Goal: Navigation & Orientation: Find specific page/section

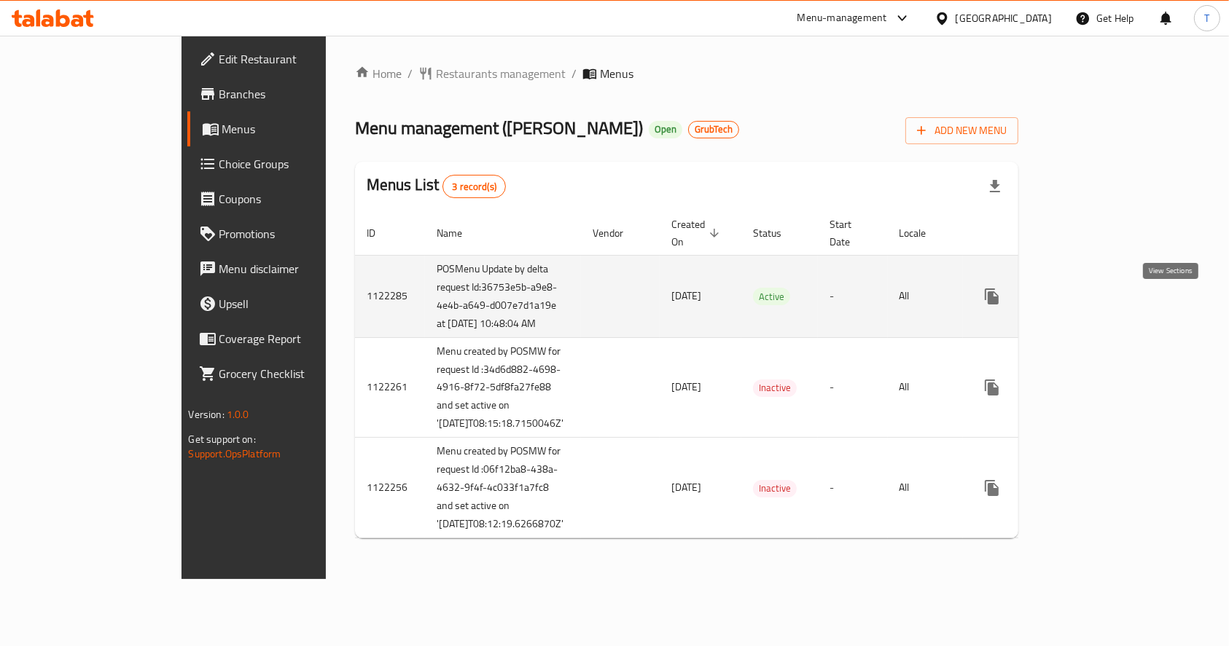
click at [1103, 303] on icon "enhanced table" at bounding box center [1096, 296] width 13 height 13
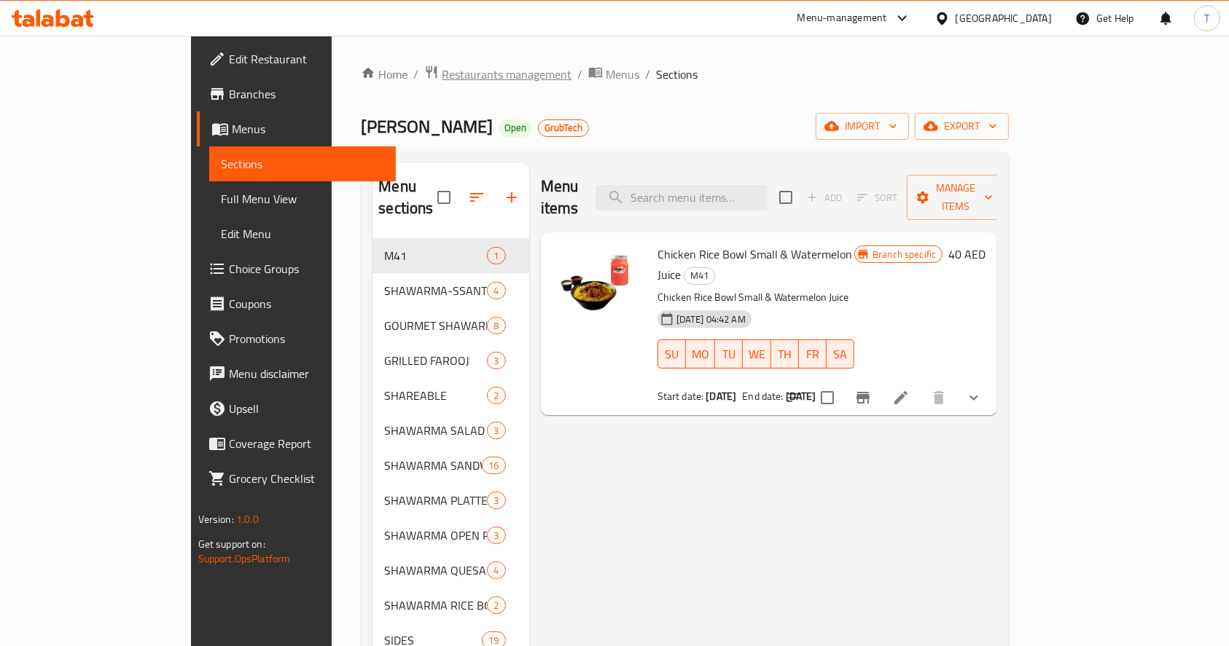
click at [442, 67] on span "Restaurants management" at bounding box center [507, 74] width 130 height 17
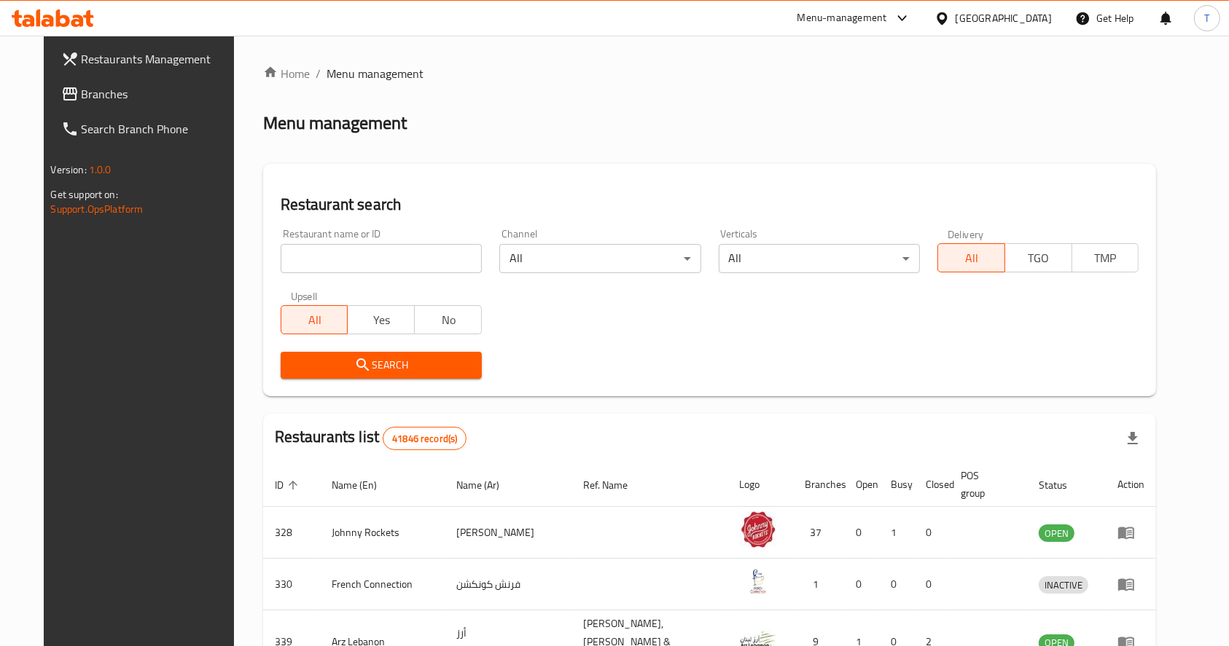
click at [82, 96] on span "Branches" at bounding box center [160, 93] width 156 height 17
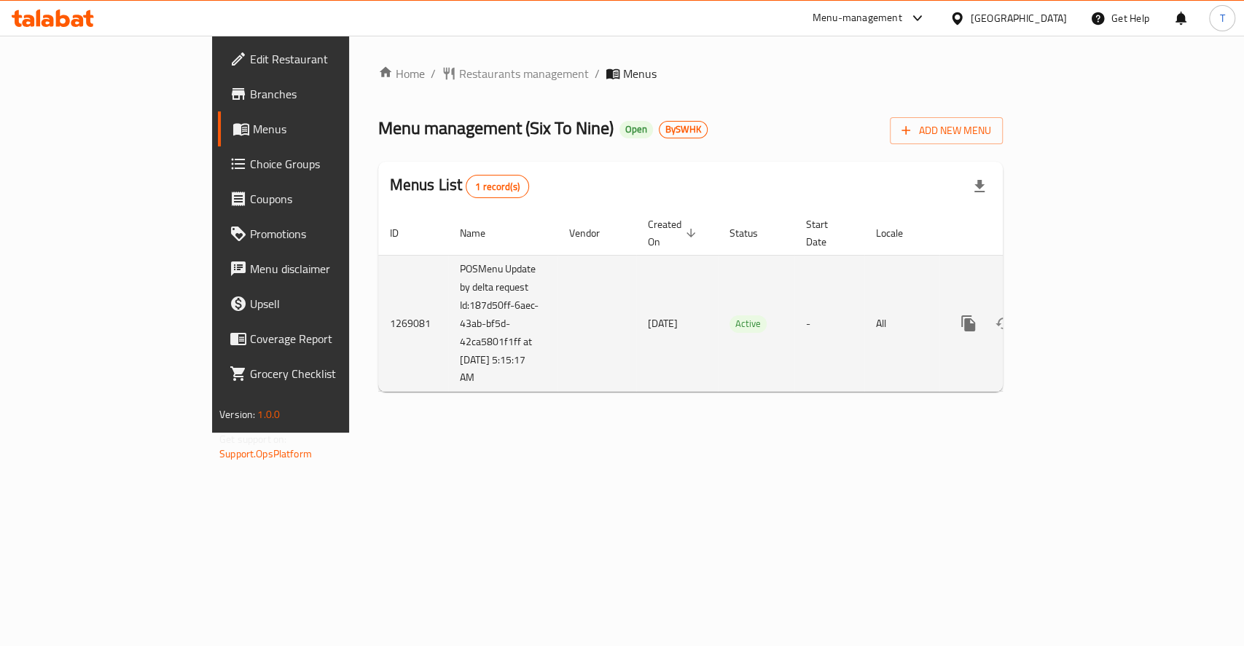
click at [1080, 317] on icon "enhanced table" at bounding box center [1073, 323] width 13 height 13
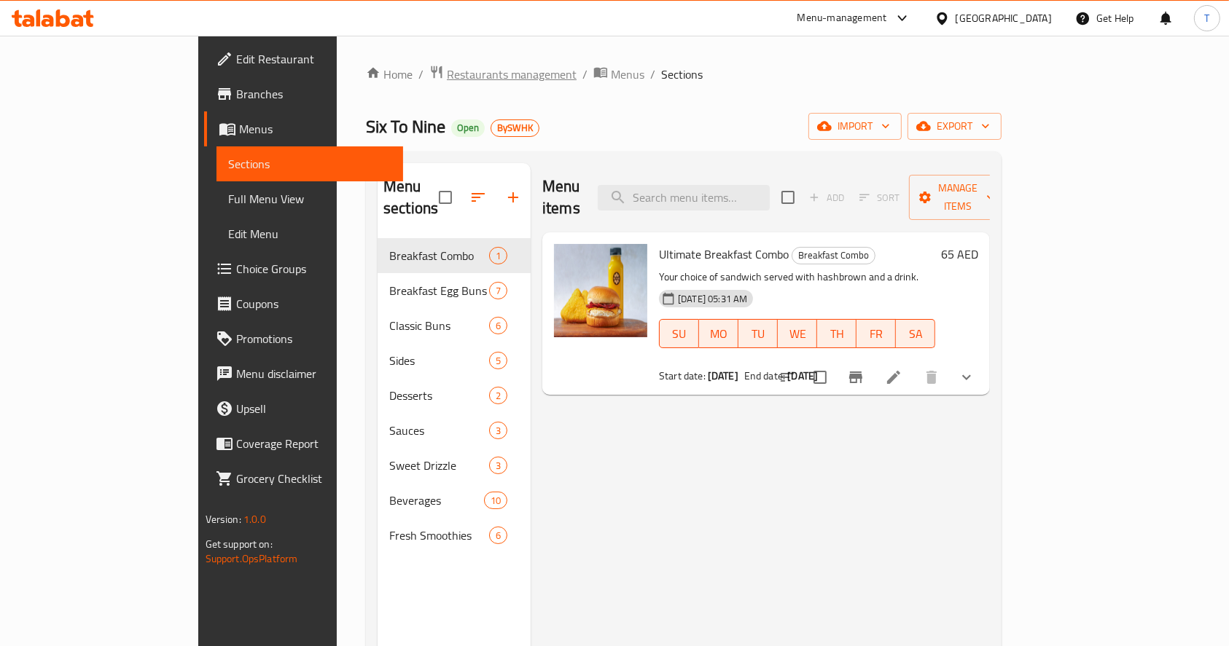
click at [447, 79] on span "Restaurants management" at bounding box center [512, 74] width 130 height 17
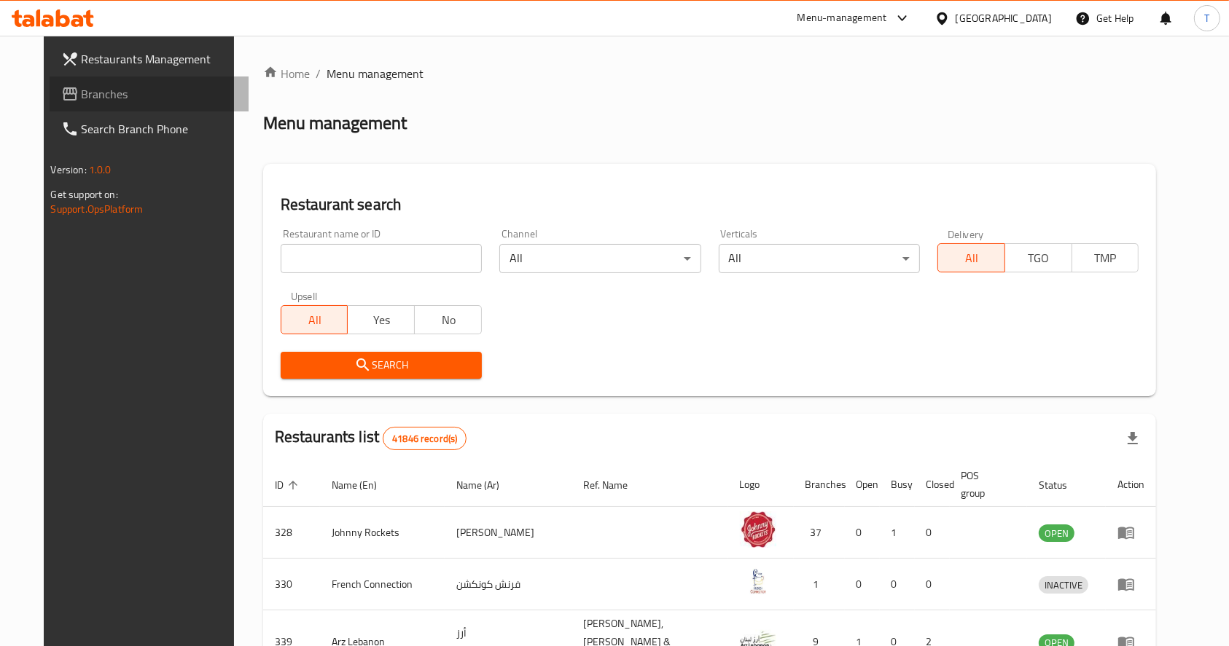
click at [82, 95] on span "Branches" at bounding box center [160, 93] width 156 height 17
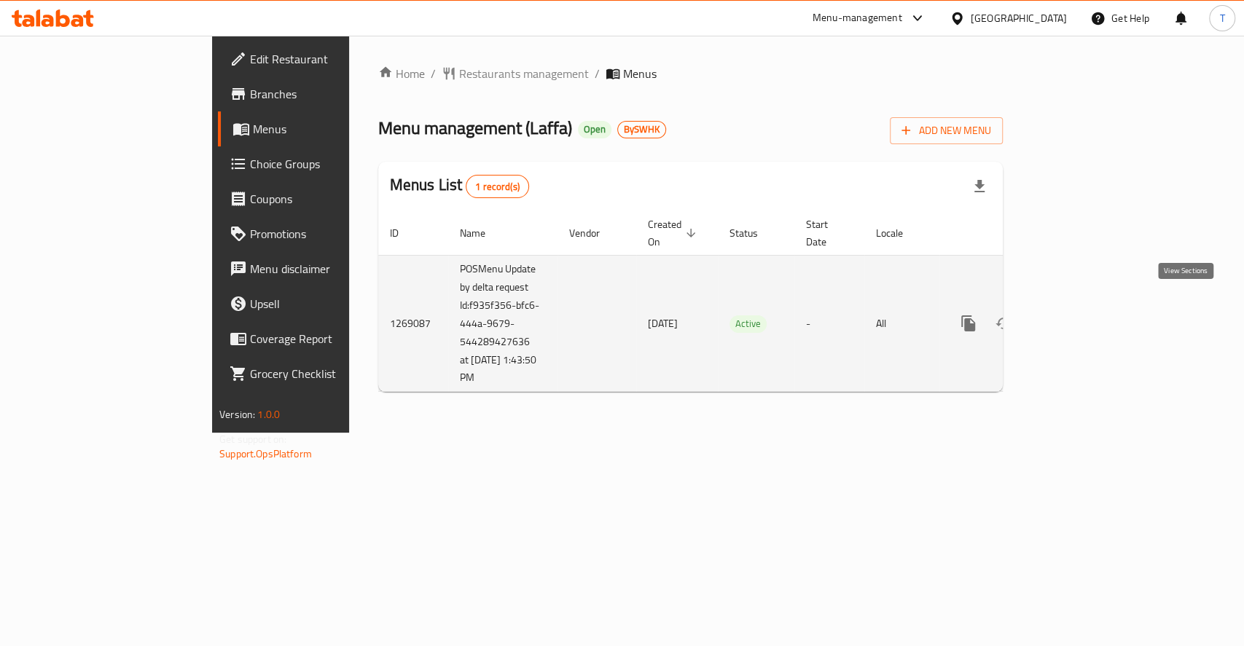
click at [1082, 315] on icon "enhanced table" at bounding box center [1073, 323] width 17 height 17
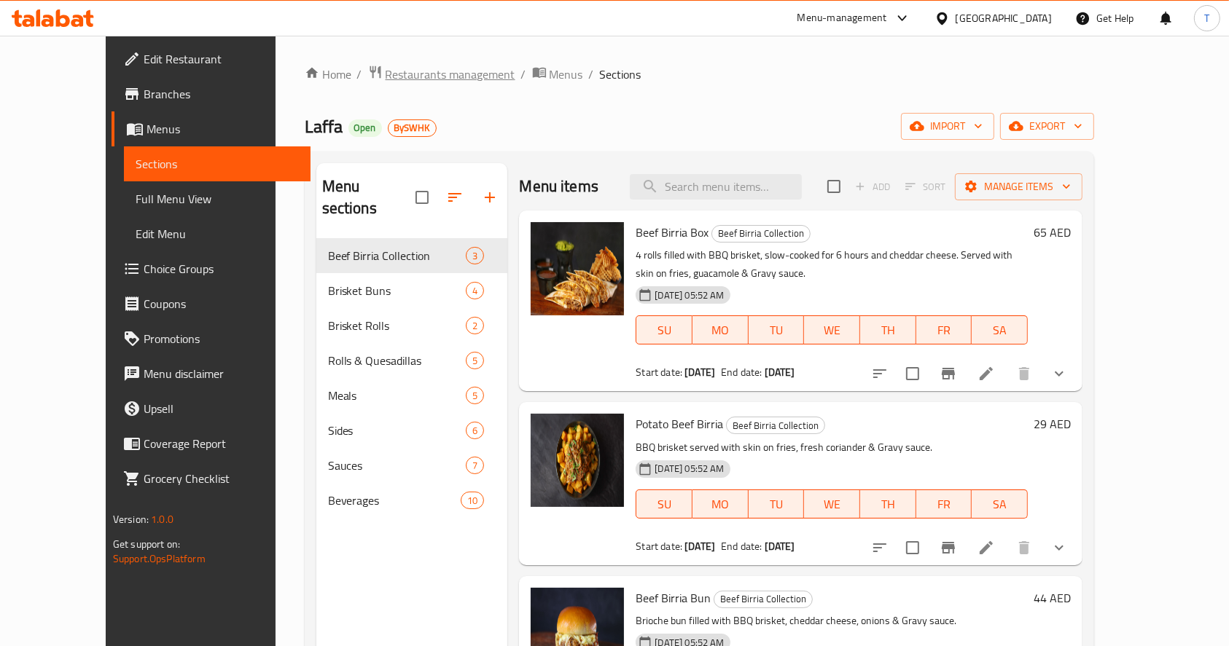
click at [386, 74] on span "Restaurants management" at bounding box center [451, 74] width 130 height 17
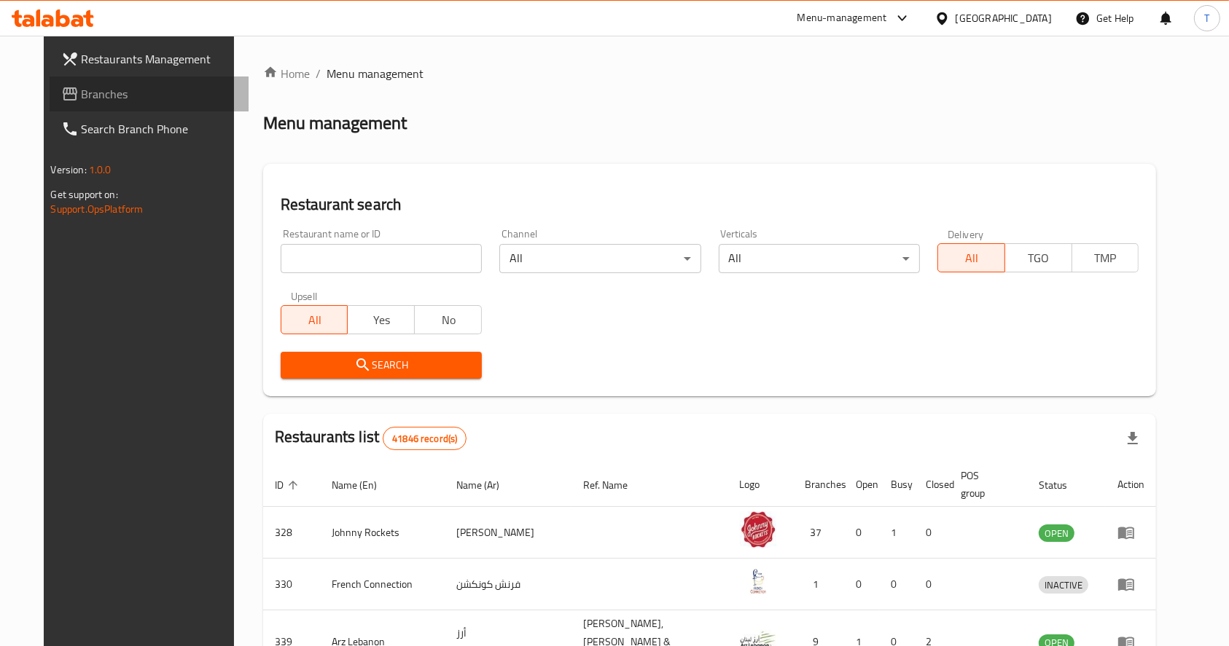
click at [85, 110] on link "Branches" at bounding box center [150, 94] width 200 height 35
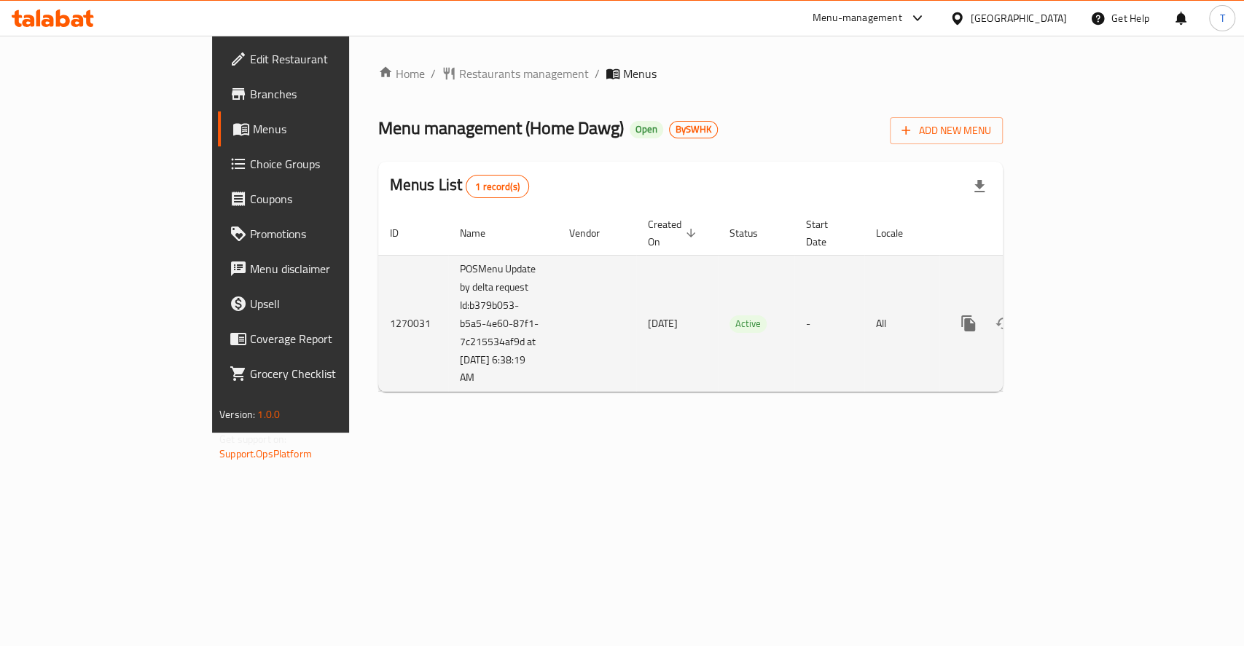
click at [1082, 315] on icon "enhanced table" at bounding box center [1073, 323] width 17 height 17
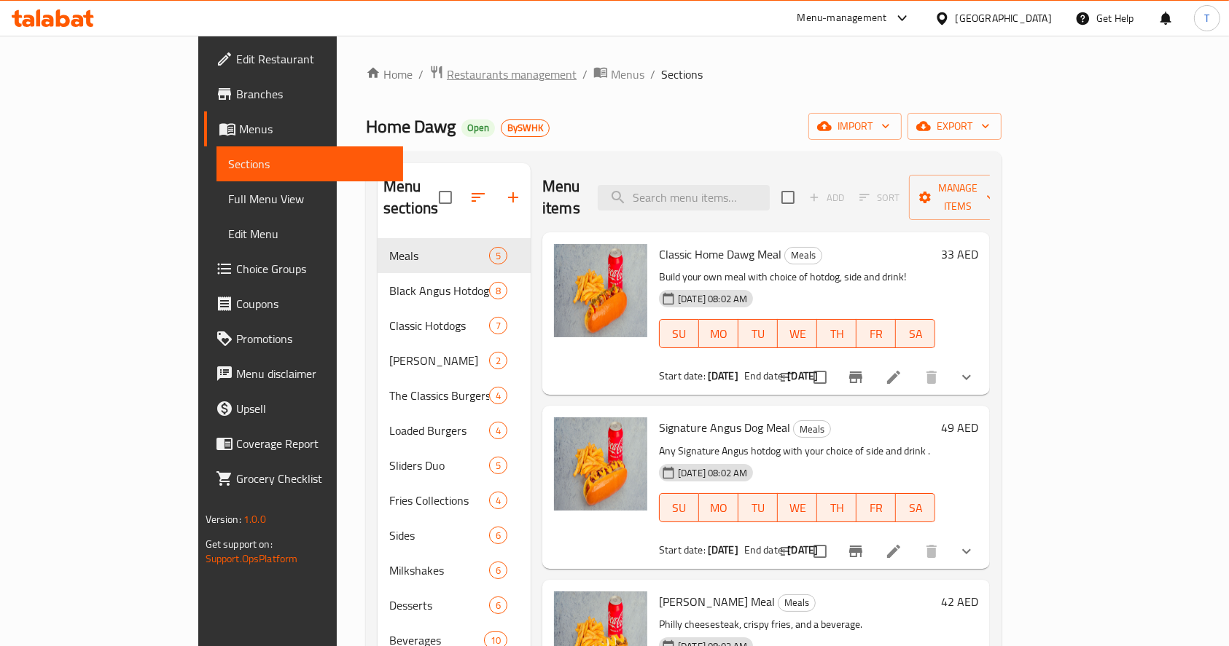
click at [447, 66] on span "Restaurants management" at bounding box center [512, 74] width 130 height 17
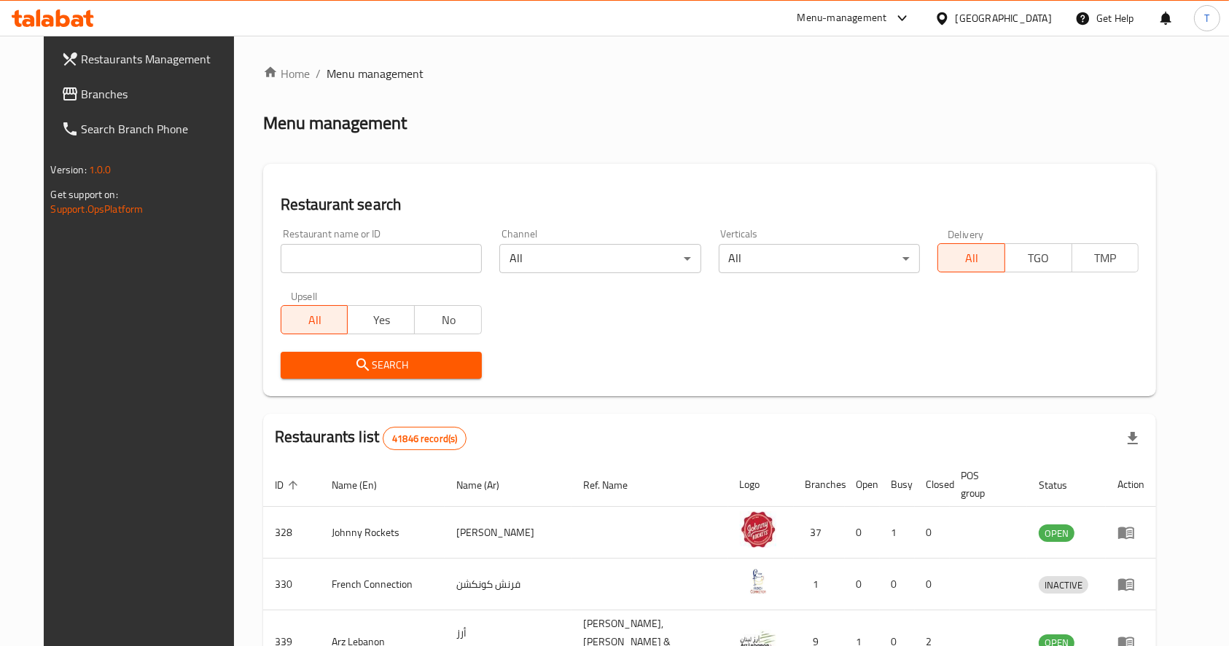
click at [82, 95] on span "Branches" at bounding box center [160, 93] width 156 height 17
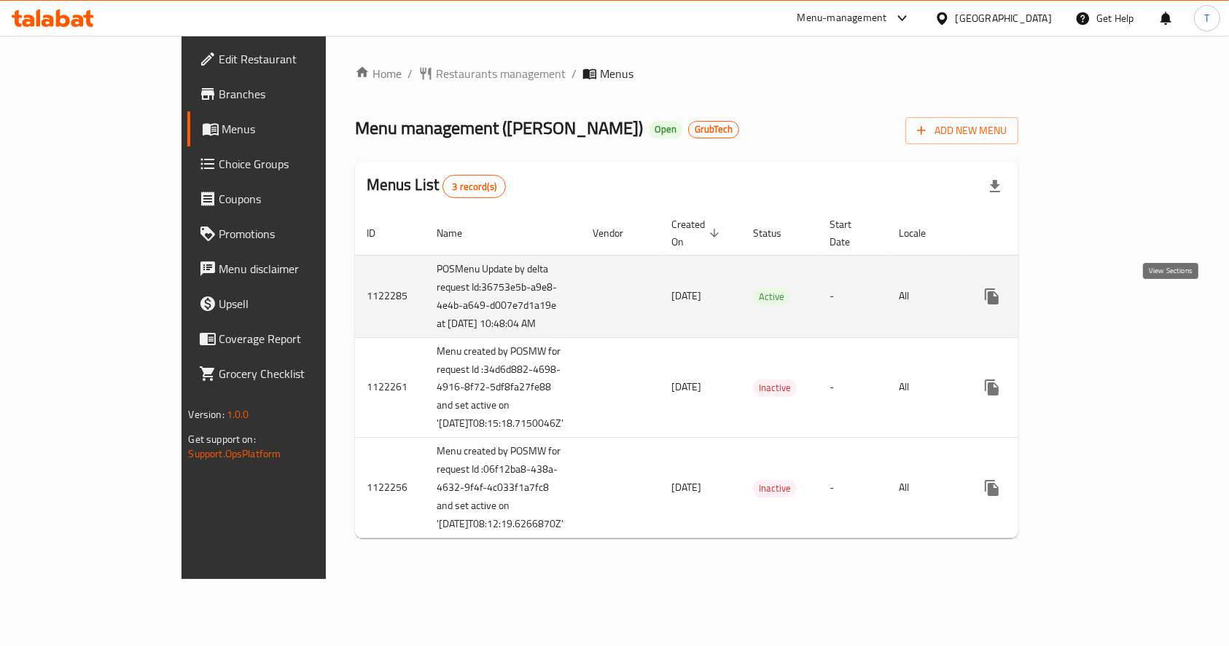
click at [1106, 305] on icon "enhanced table" at bounding box center [1096, 296] width 17 height 17
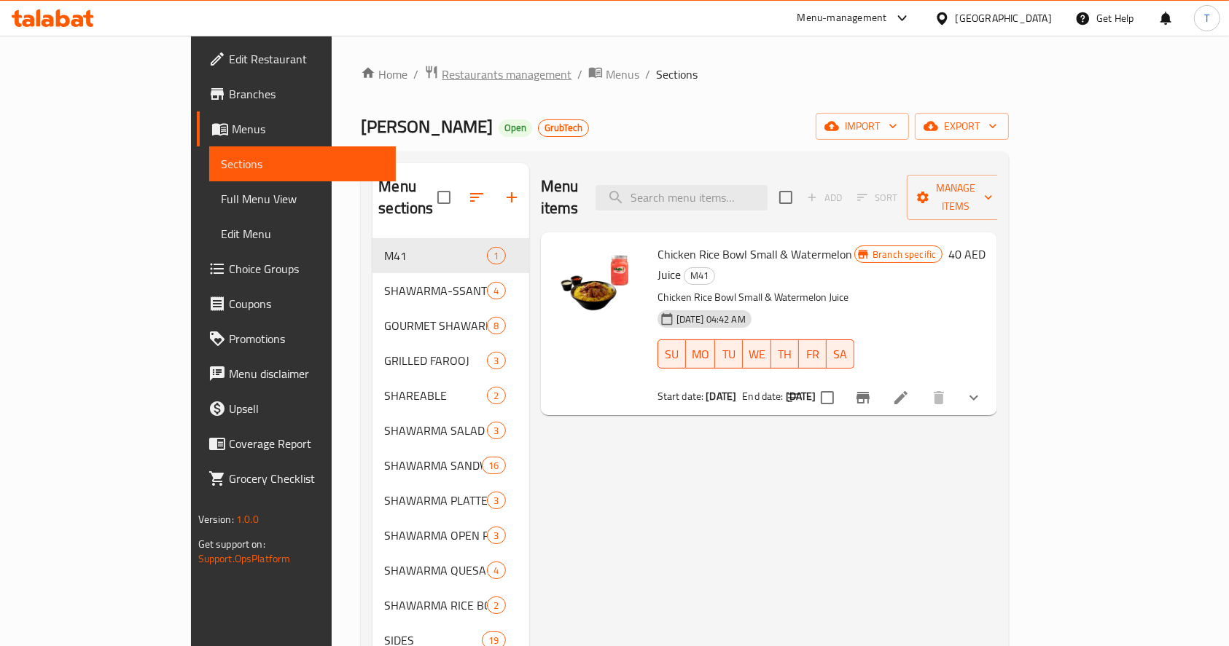
click at [442, 79] on span "Restaurants management" at bounding box center [507, 74] width 130 height 17
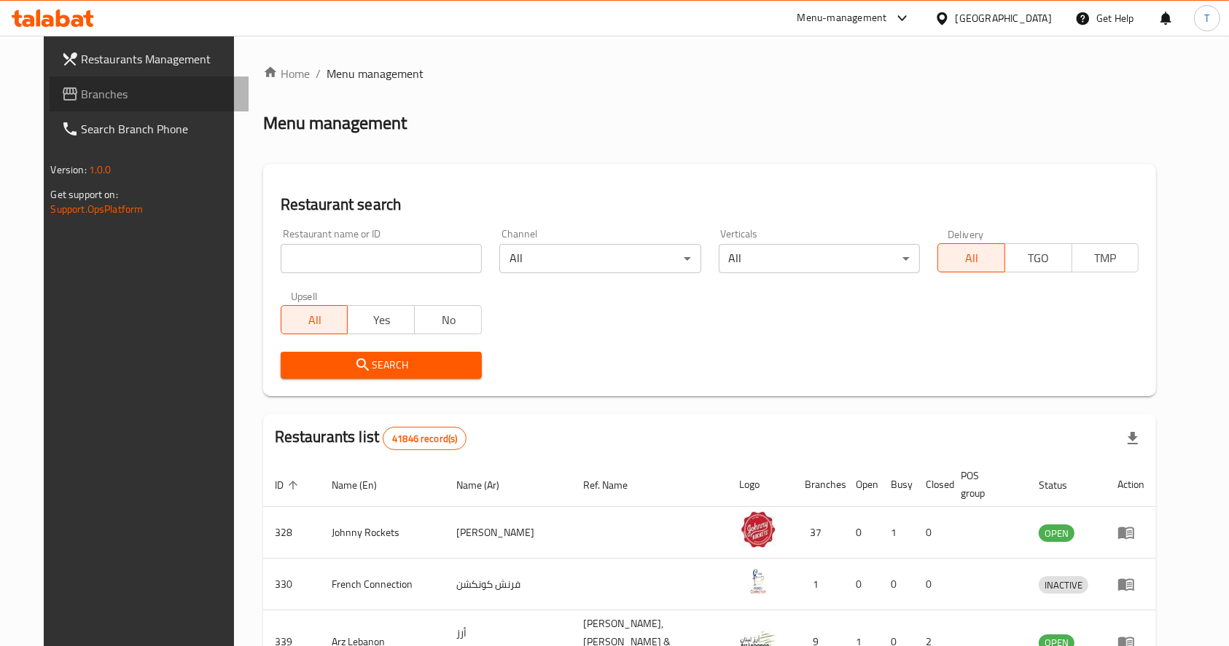
click at [82, 95] on span "Branches" at bounding box center [160, 93] width 156 height 17
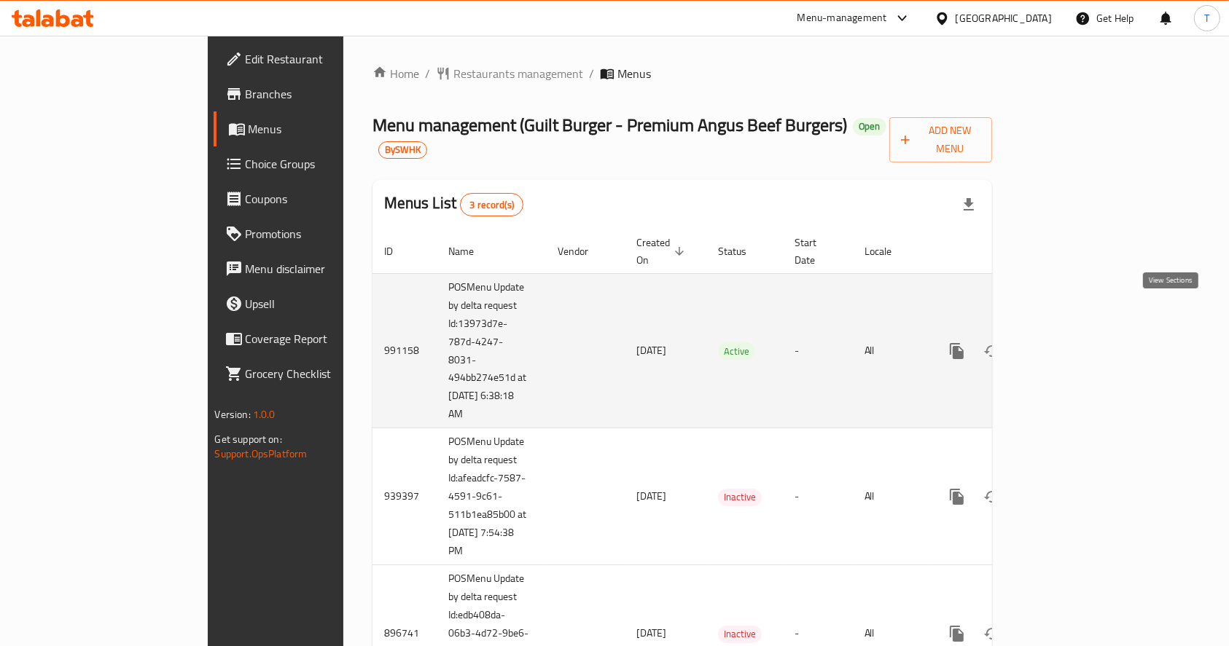
click at [1079, 334] on link "enhanced table" at bounding box center [1061, 351] width 35 height 35
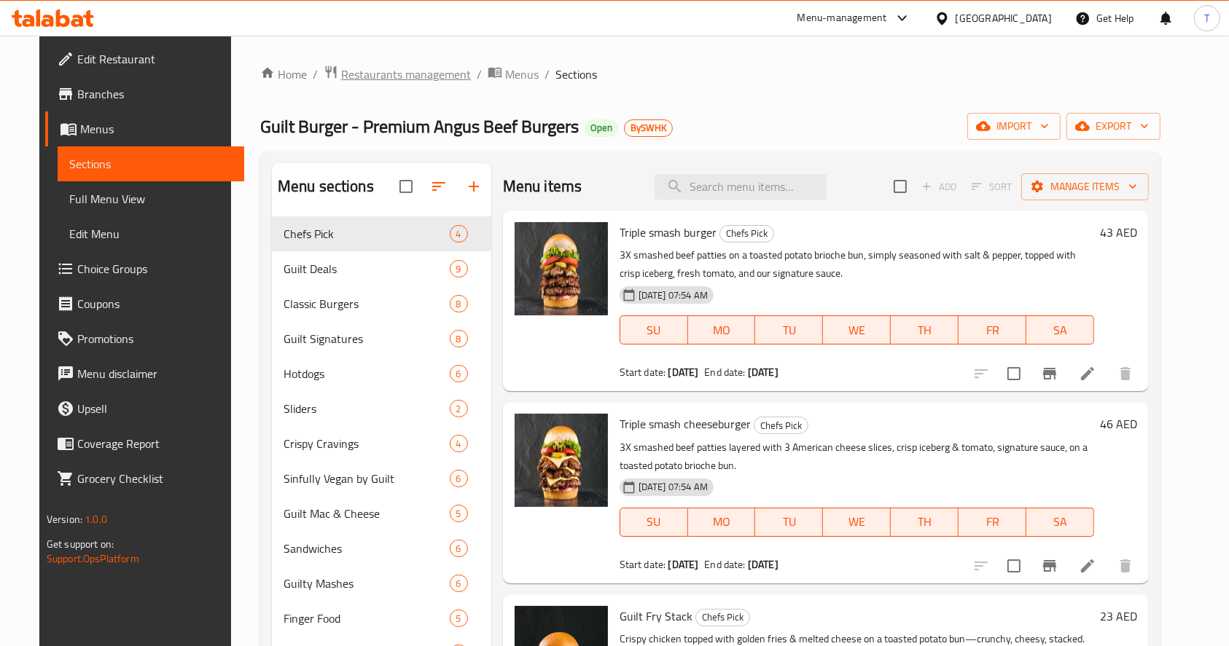
click at [341, 71] on span "Restaurants management" at bounding box center [406, 74] width 130 height 17
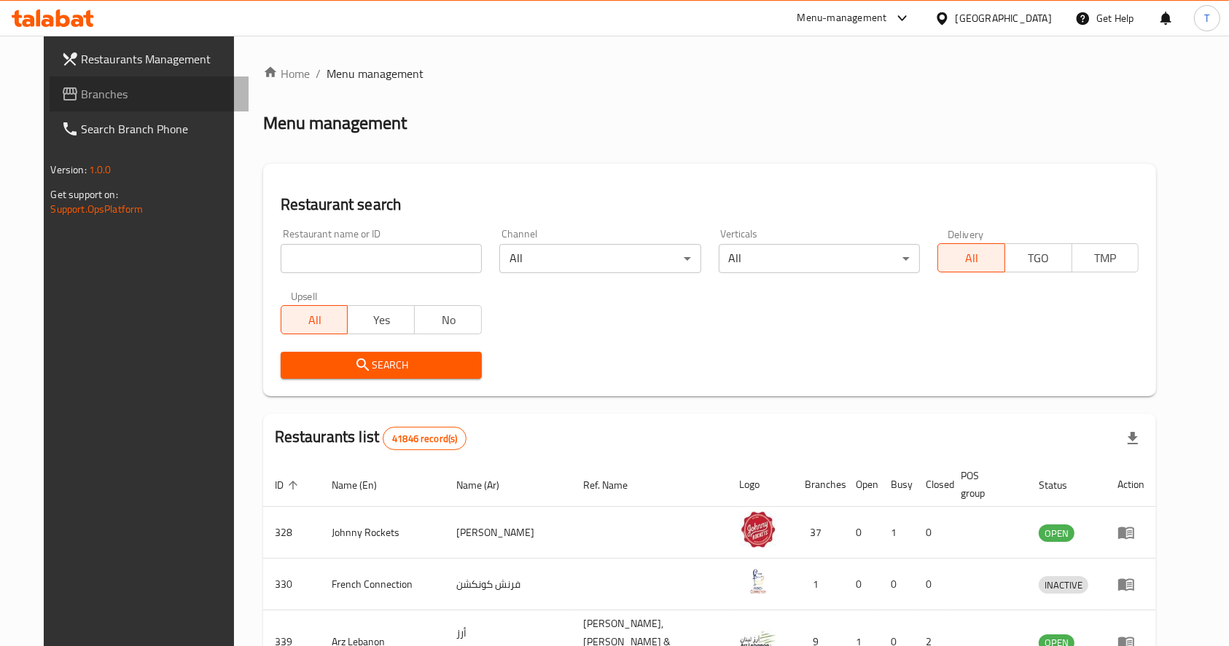
click at [82, 85] on span "Branches" at bounding box center [160, 93] width 156 height 17
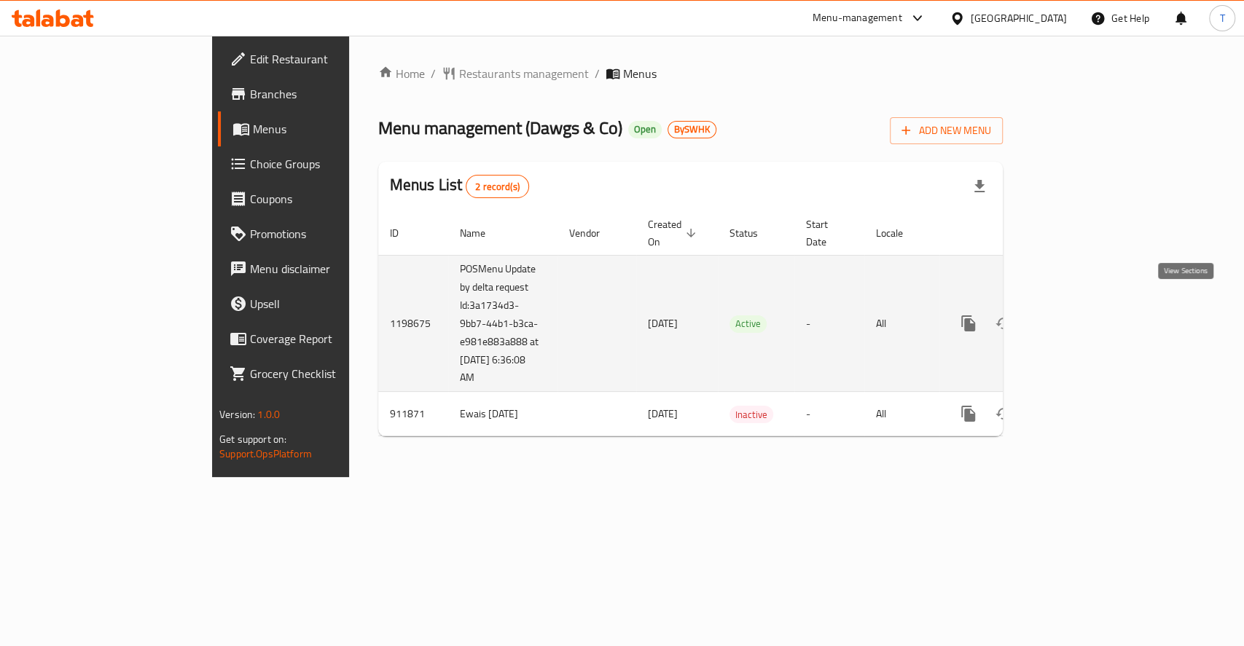
click at [1082, 315] on icon "enhanced table" at bounding box center [1073, 323] width 17 height 17
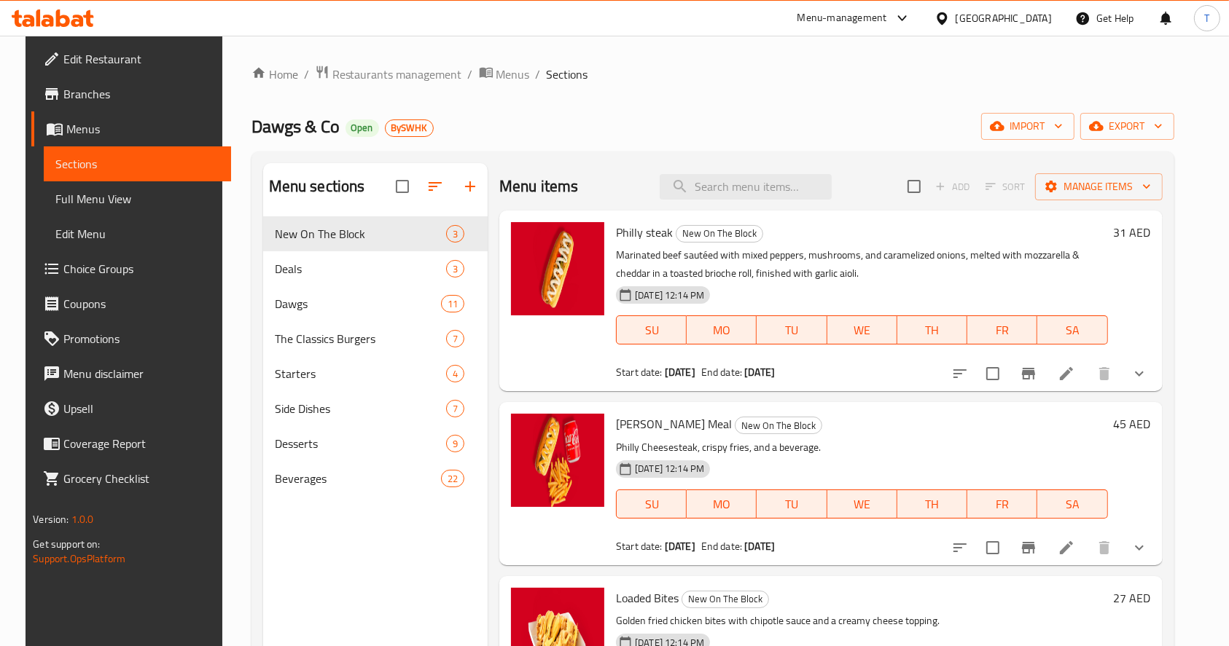
click at [877, 20] on div "Menu-management" at bounding box center [842, 17] width 90 height 17
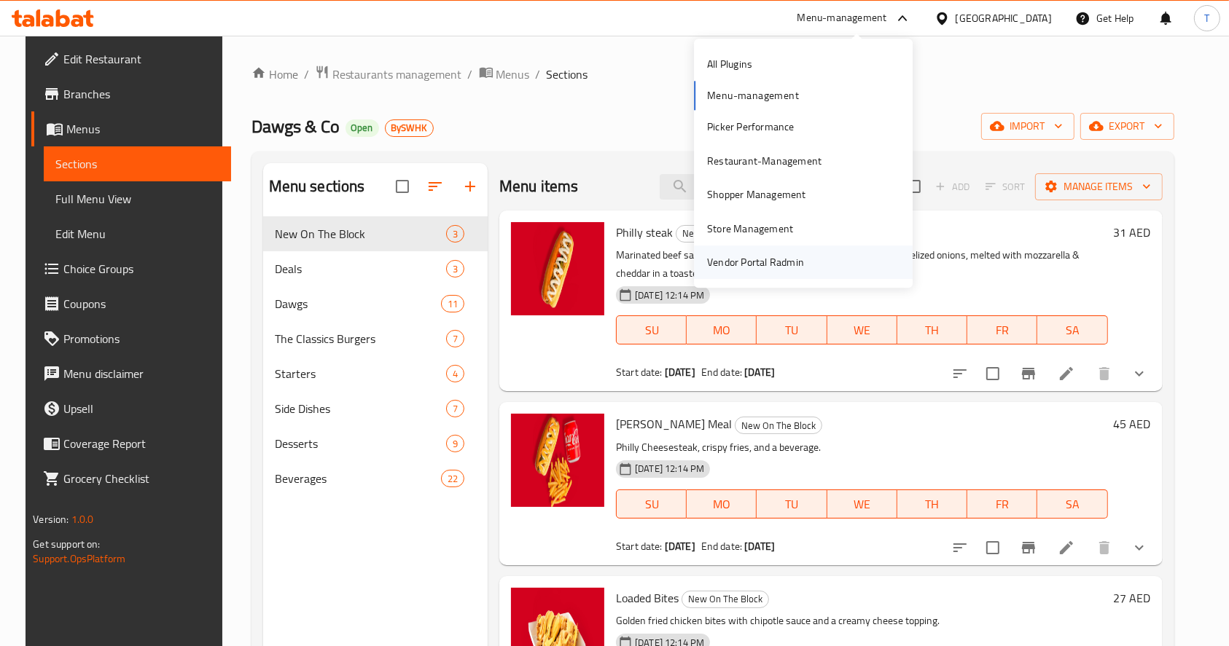
click at [754, 270] on div "Vendor Portal Radmin" at bounding box center [755, 262] width 97 height 16
